Goal: Information Seeking & Learning: Learn about a topic

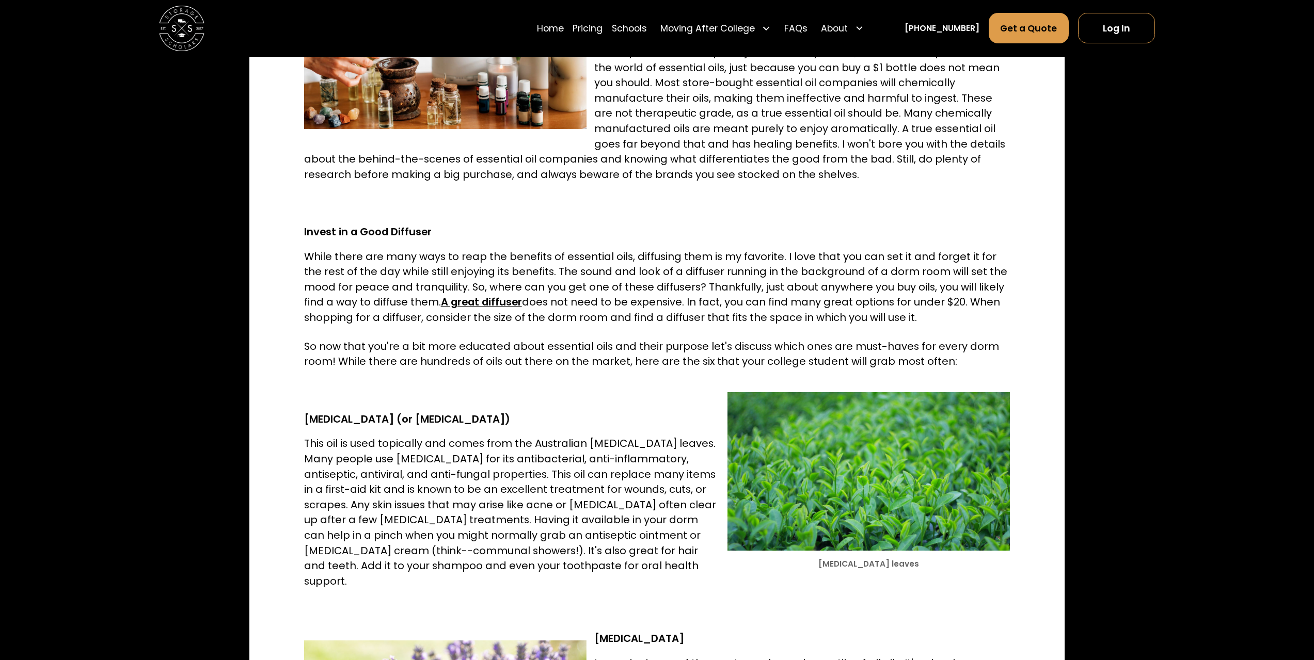
scroll to position [1180, 0]
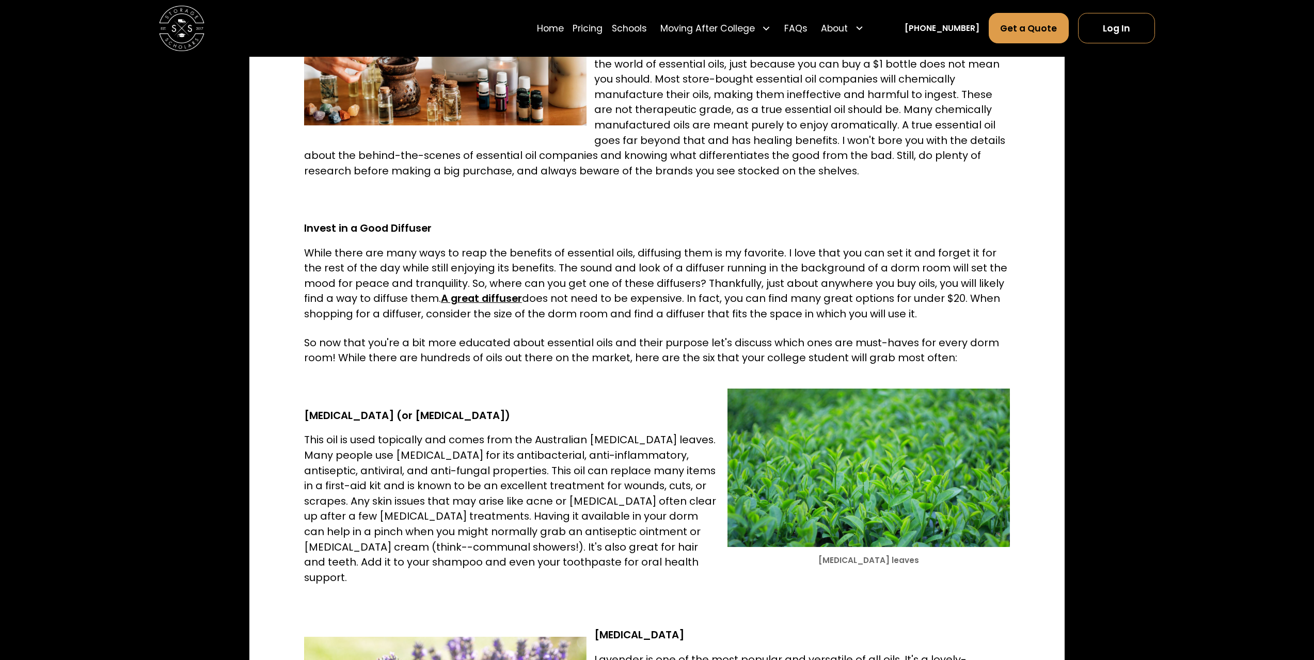
drag, startPoint x: 1321, startPoint y: 97, endPoint x: 1267, endPoint y: 278, distance: 189.2
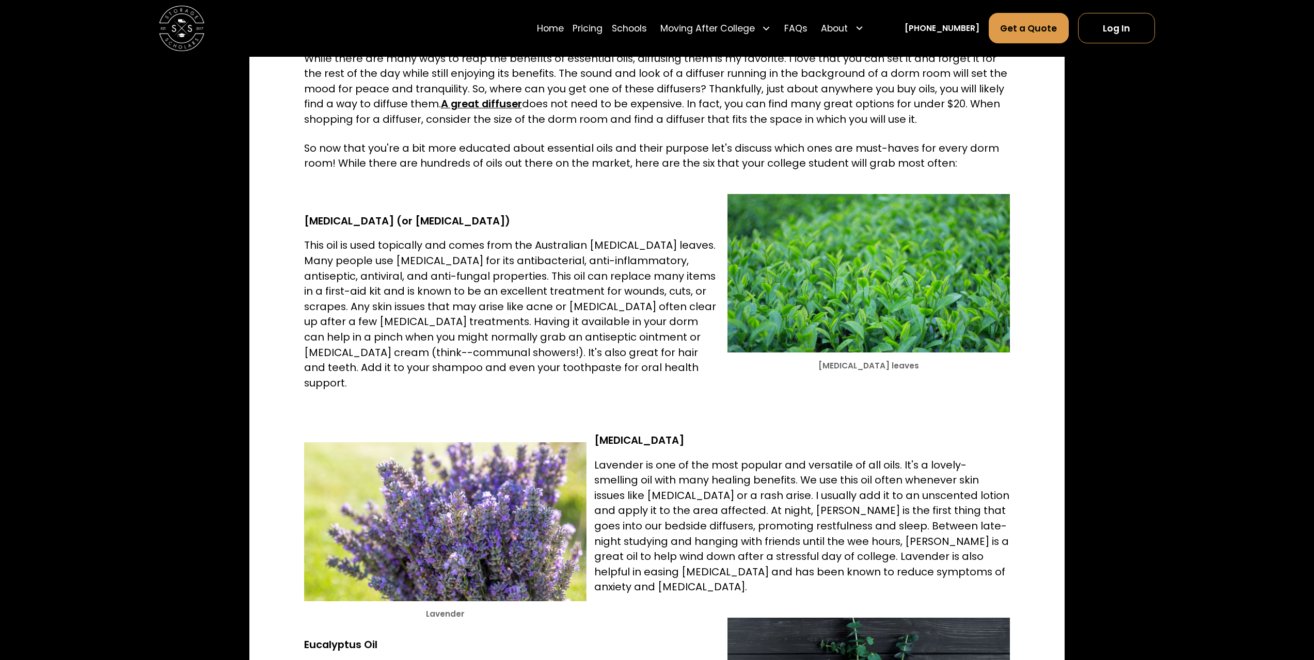
scroll to position [1443, 0]
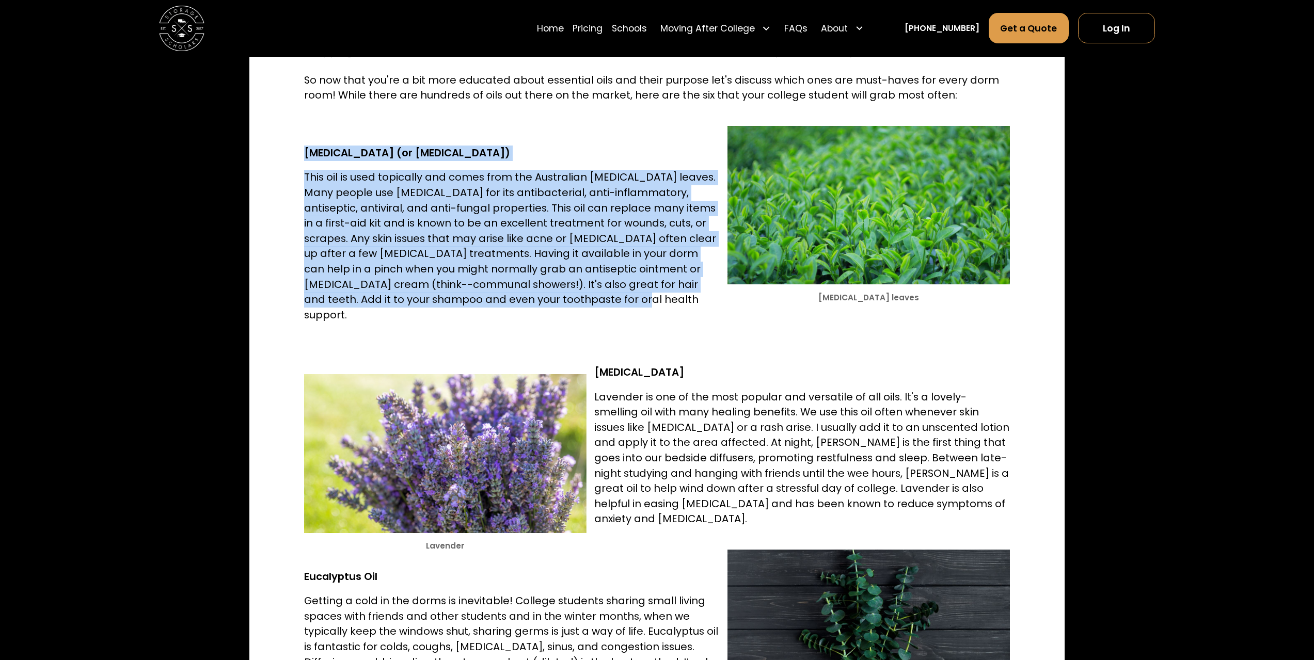
drag, startPoint x: 302, startPoint y: 152, endPoint x: 606, endPoint y: 304, distance: 339.9
click at [606, 304] on div "When I first started learning about essential oils, I was skeptical. It sounded…" at bounding box center [656, 337] width 815 height 2692
copy div "[MEDICAL_DATA] (or [MEDICAL_DATA]) This oil is used topically and comes from th…"
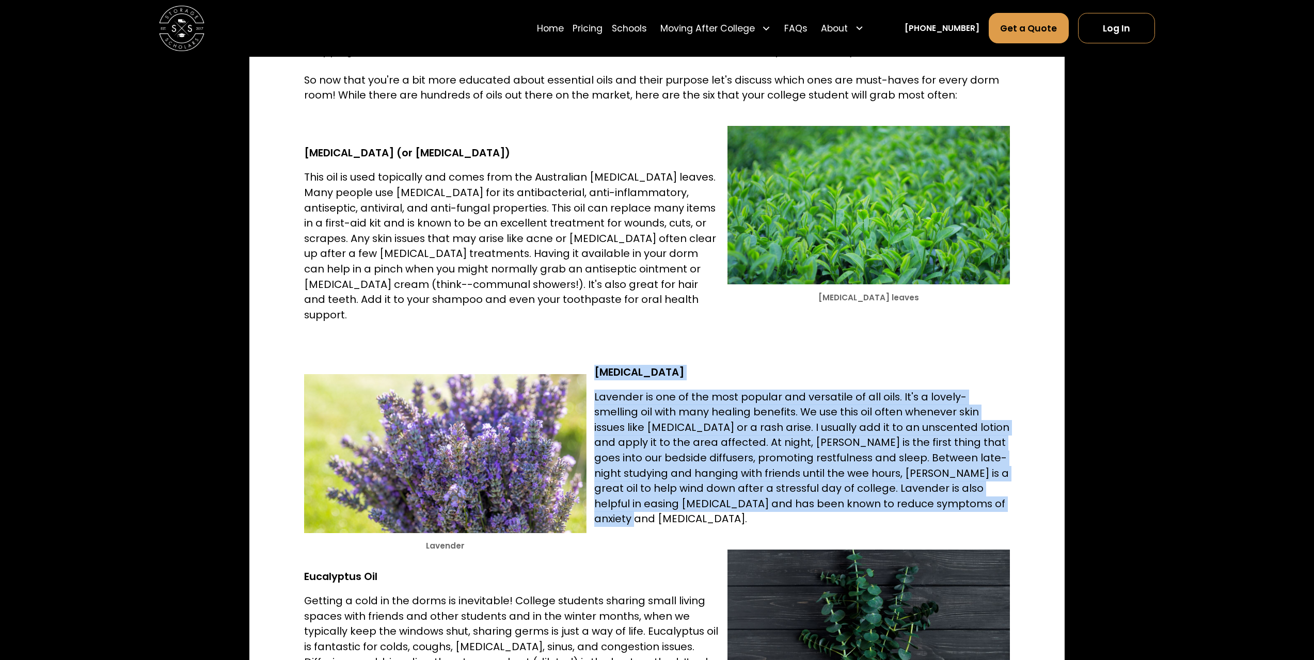
drag, startPoint x: 594, startPoint y: 358, endPoint x: 996, endPoint y: 484, distance: 422.1
click at [996, 484] on div "When I first started learning about essential oils, I was skeptical. It sounded…" at bounding box center [657, 337] width 706 height 2620
copy div "[MEDICAL_DATA] Lavender is one of the most popular and versatile of all oils. I…"
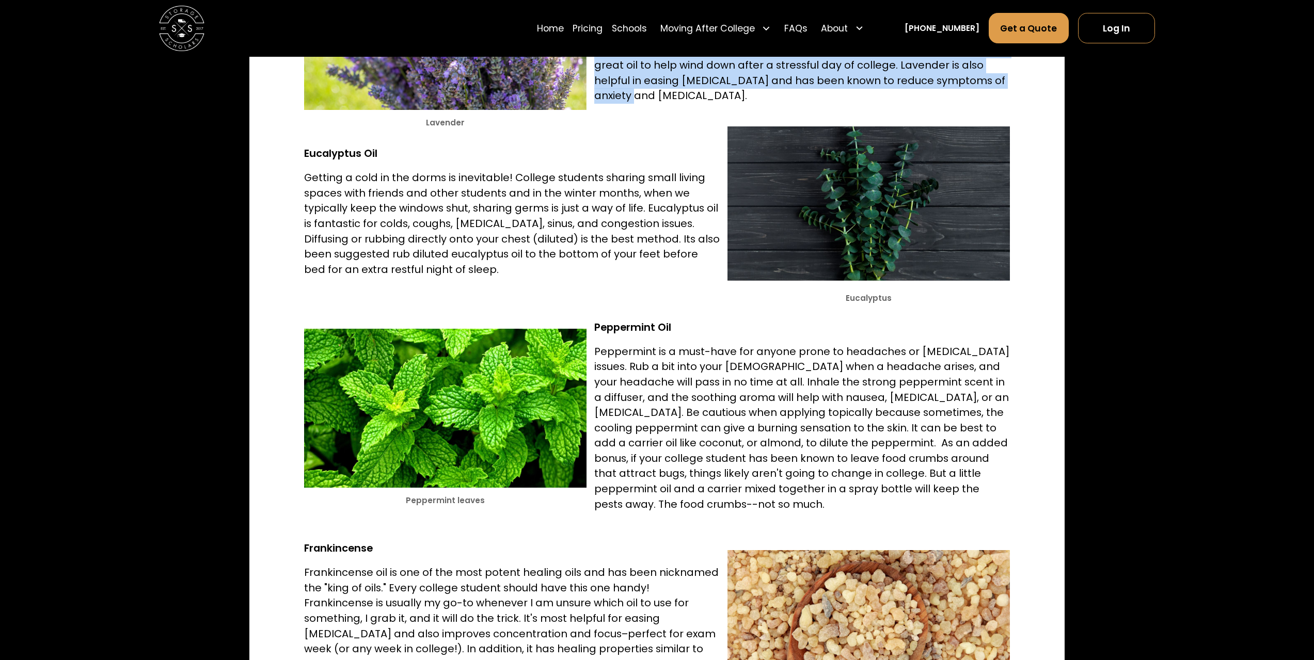
scroll to position [1874, 0]
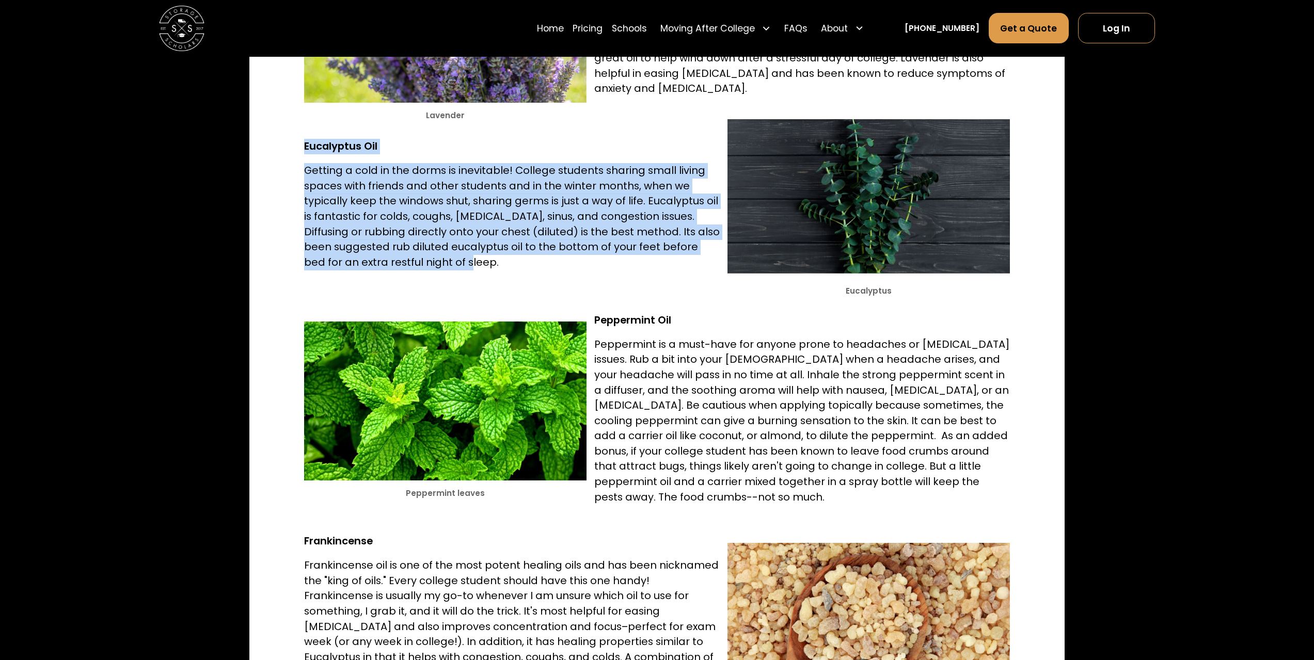
drag, startPoint x: 595, startPoint y: 115, endPoint x: 614, endPoint y: 238, distance: 124.9
copy div "Eucalyptus Oil Getting a cold in the dorms is inevitable! College students shar…"
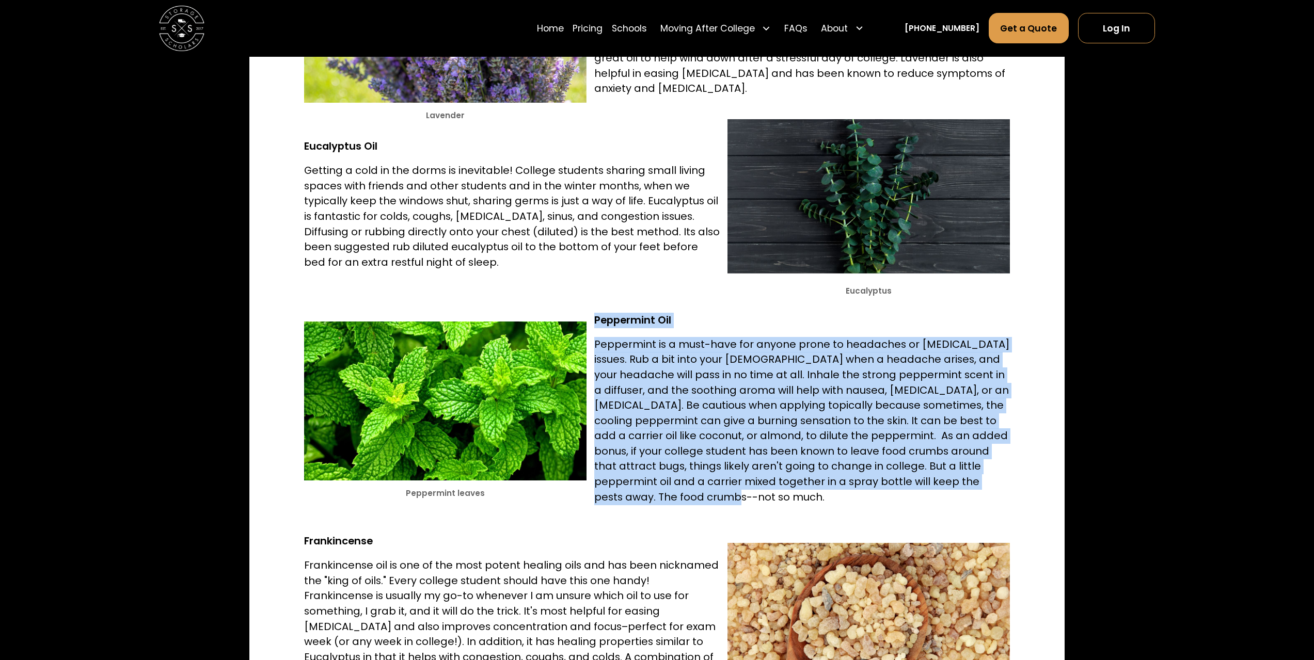
drag, startPoint x: 595, startPoint y: 290, endPoint x: 686, endPoint y: 467, distance: 199.1
copy div "Peppermint Oil ‍ Peppermint is a must-have for anyone prone to headaches or [ME…"
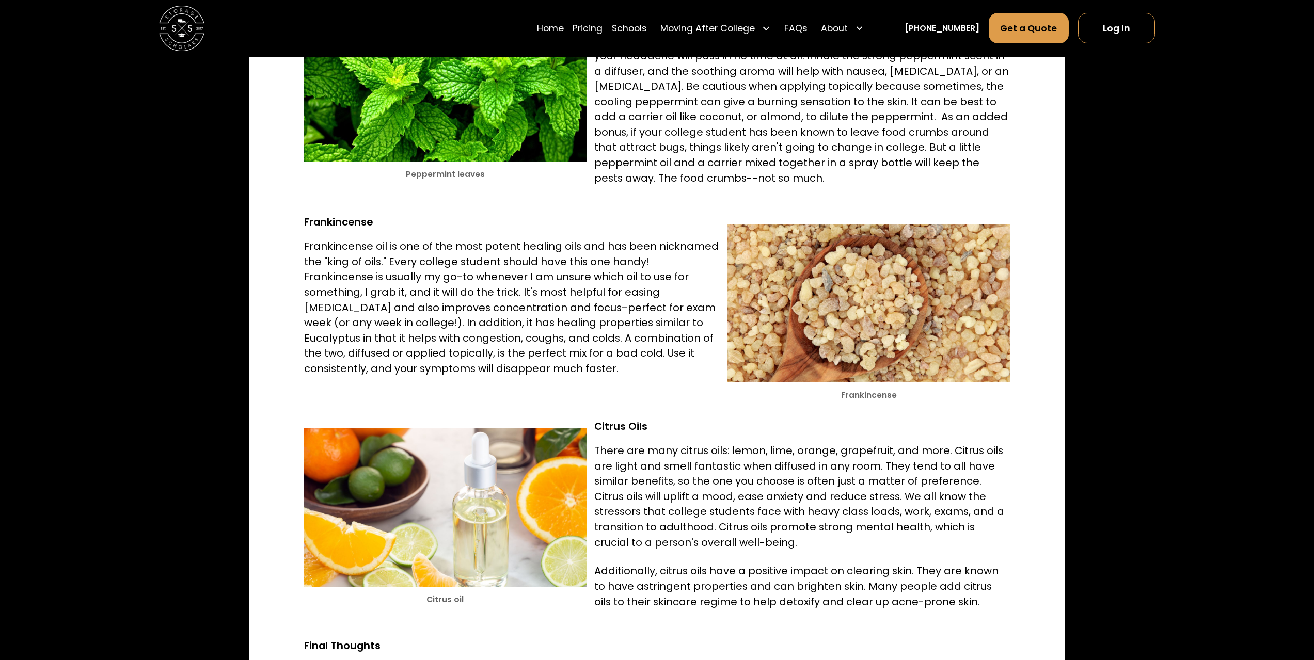
scroll to position [2196, 0]
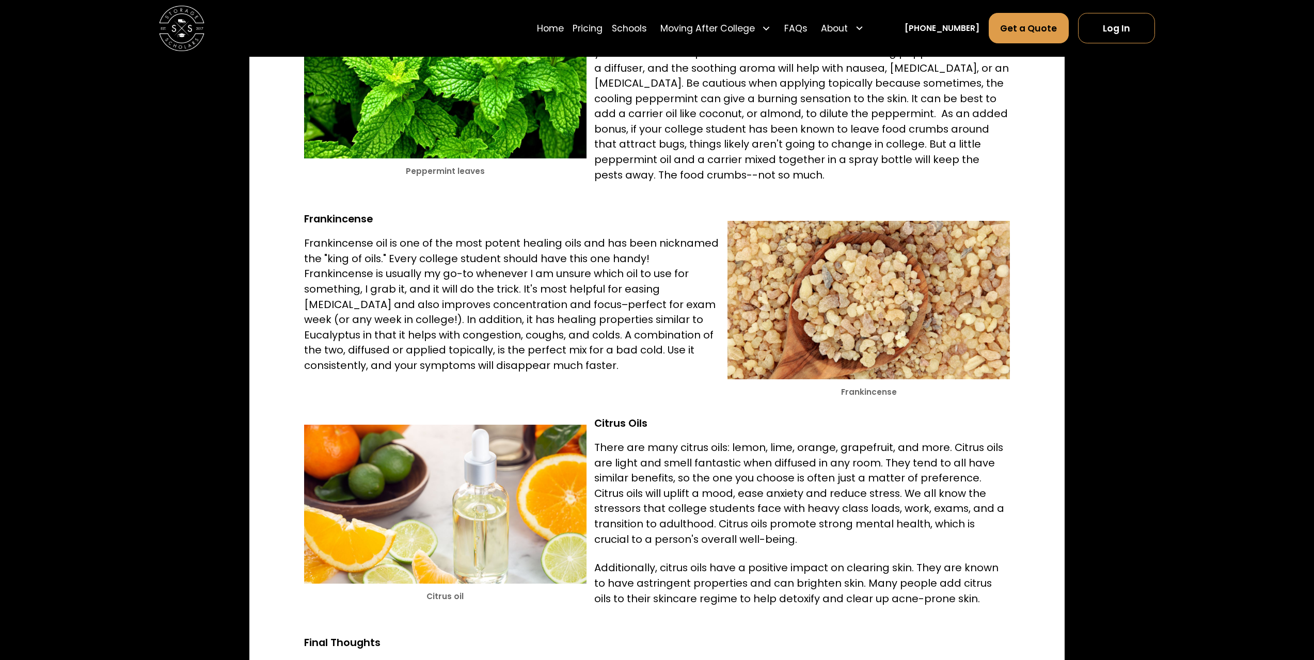
drag, startPoint x: 305, startPoint y: 188, endPoint x: 524, endPoint y: 340, distance: 266.4
copy div "Frankincense Frankincense oil is one of the most potent healing oils and has be…"
drag, startPoint x: 597, startPoint y: 395, endPoint x: 972, endPoint y: 576, distance: 416.4
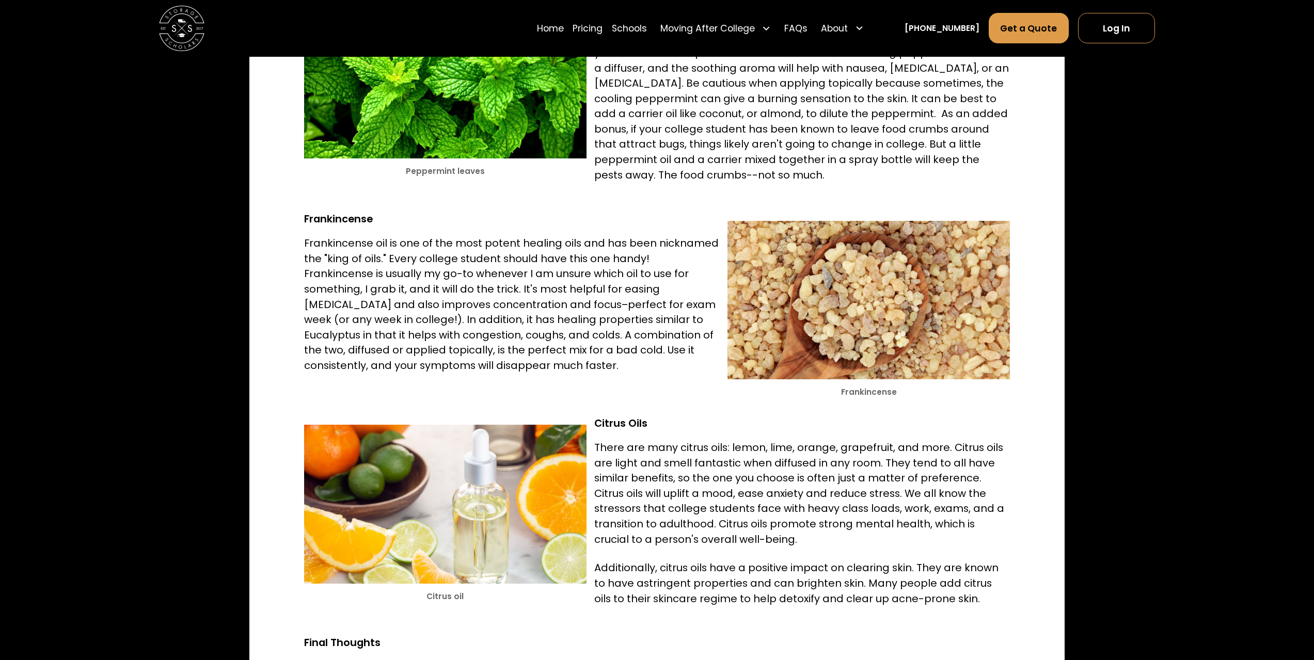
copy div "Citrus Oils There are many citrus oils: lemon, lime, orange, grapefruit, and mo…"
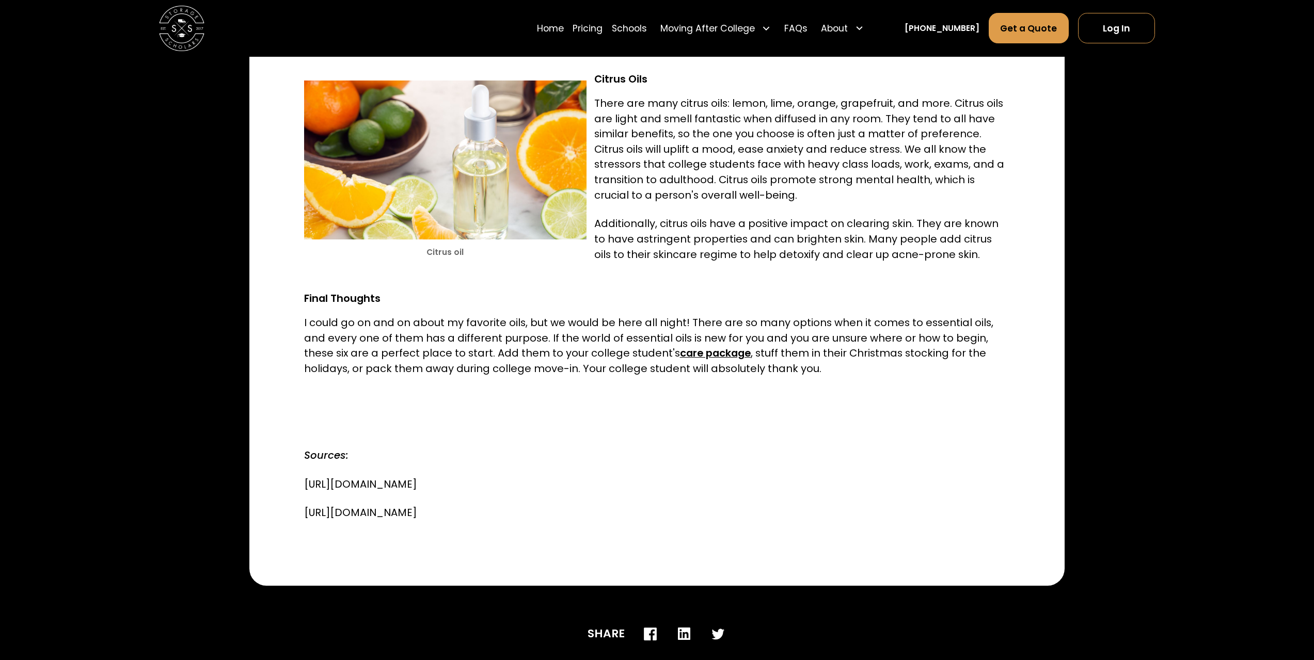
scroll to position [2594, 0]
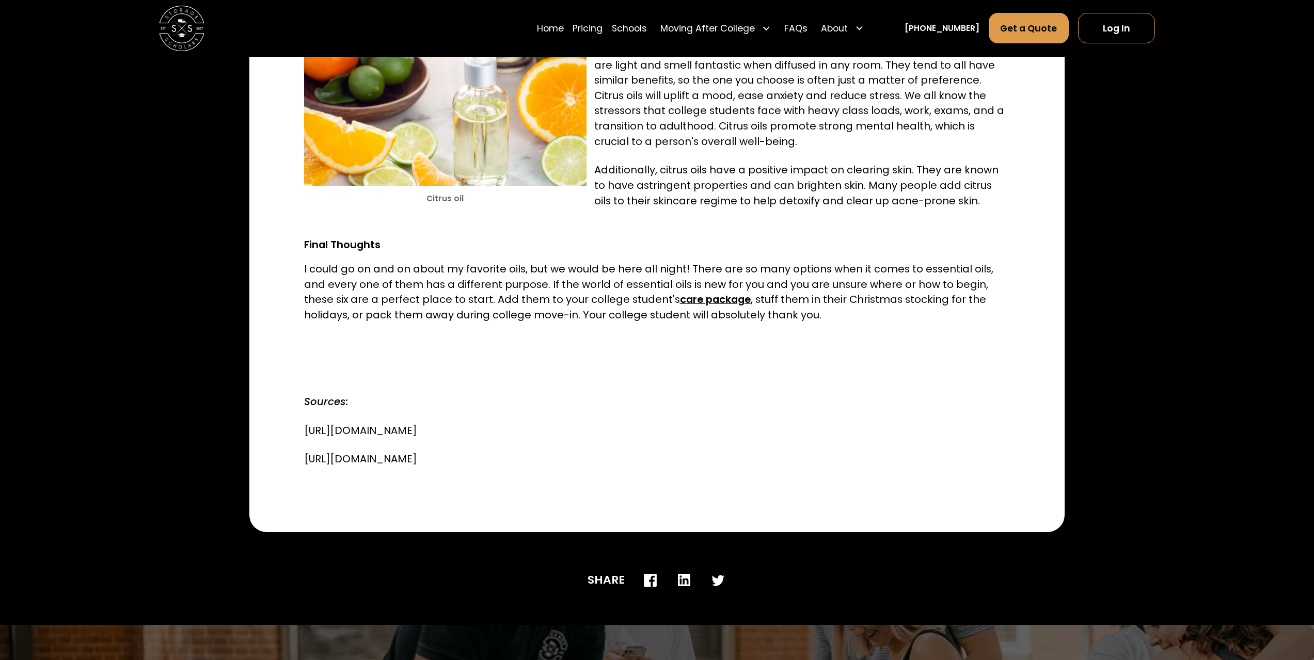
click at [780, 262] on p "I could go on and on about my favorite oils, but we would be here all night! Th…" at bounding box center [657, 292] width 706 height 61
